Goal: Navigation & Orientation: Find specific page/section

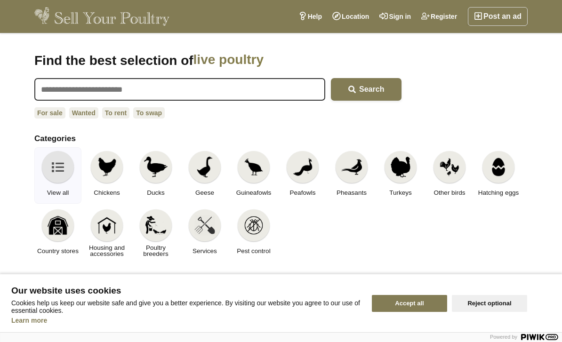
click at [388, 302] on button "Accept all" at bounding box center [409, 303] width 75 height 17
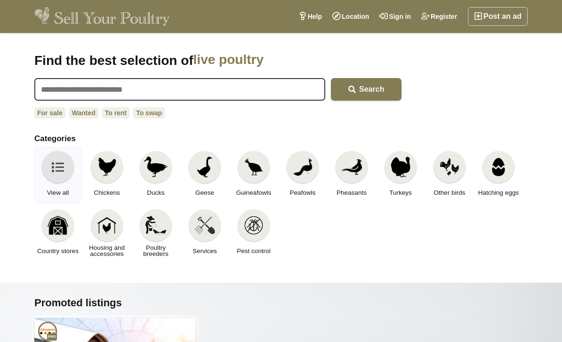
click at [105, 173] on img at bounding box center [106, 167] width 21 height 21
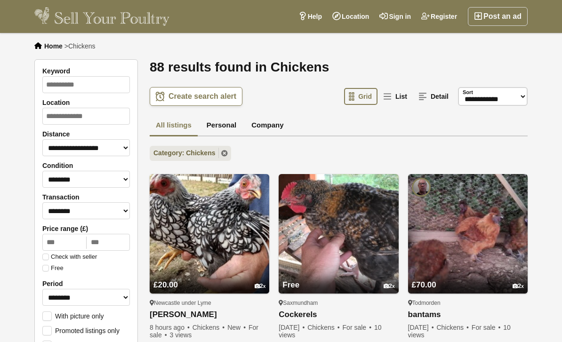
click at [66, 15] on img at bounding box center [101, 16] width 135 height 19
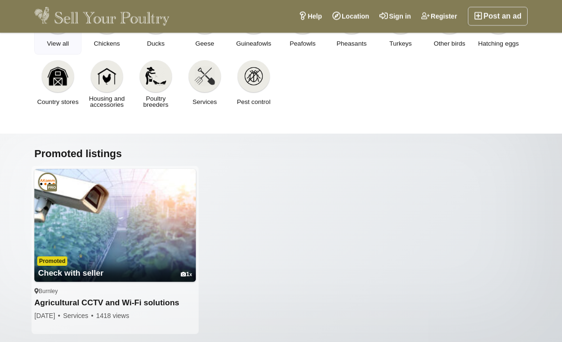
scroll to position [149, 0]
click at [97, 86] on img at bounding box center [106, 76] width 21 height 21
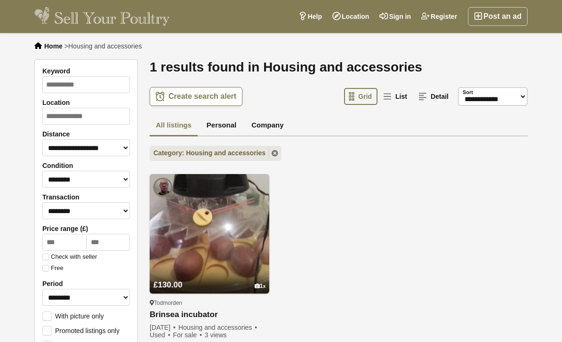
click at [64, 16] on img at bounding box center [101, 16] width 135 height 19
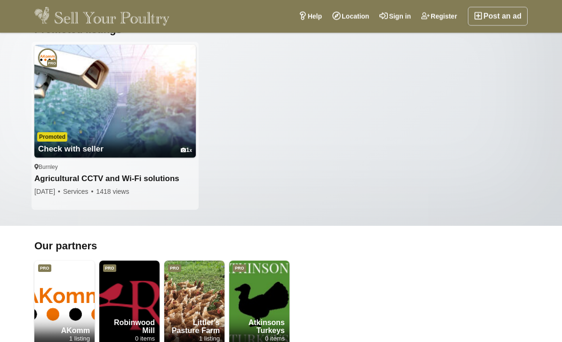
scroll to position [515, 0]
